Goal: Navigation & Orientation: Understand site structure

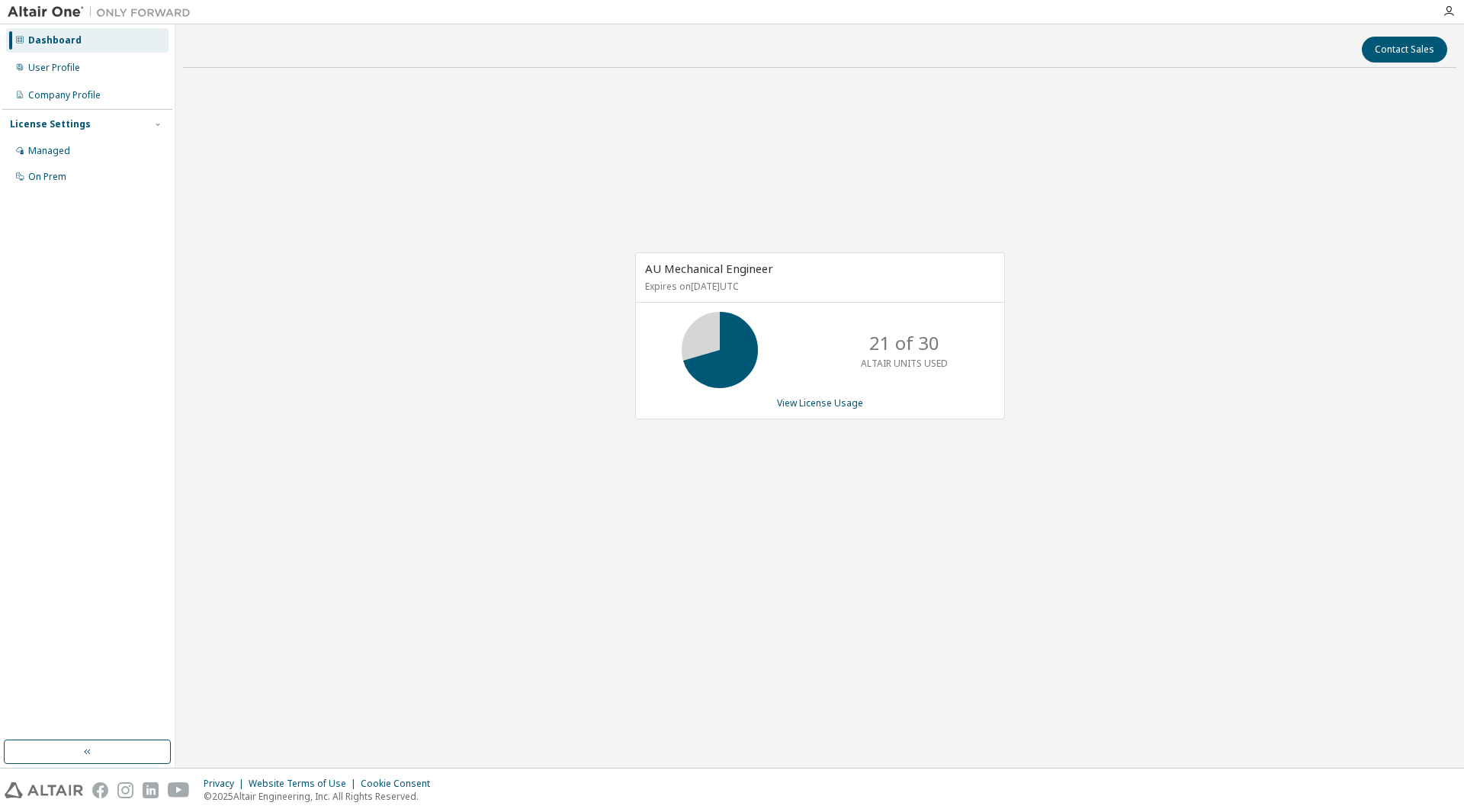
click at [994, 561] on div "AU Mechanical Engineer Expires on [DATE] UTC 21 of 30 ALTAIR UNITS USED View Li…" at bounding box center [819, 343] width 1273 height 528
